Goal: Task Accomplishment & Management: Manage account settings

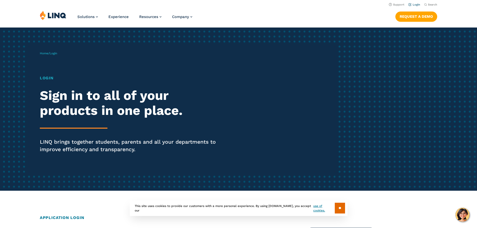
click at [411, 5] on link "Login" at bounding box center [414, 4] width 12 height 3
click at [418, 4] on li "Login" at bounding box center [414, 5] width 12 height 6
click at [414, 6] on link "Login" at bounding box center [414, 4] width 12 height 3
click at [341, 208] on input "**" at bounding box center [340, 208] width 10 height 11
